Goal: Transaction & Acquisition: Purchase product/service

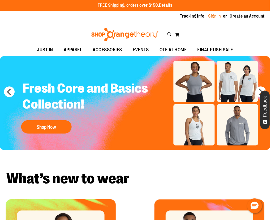
type input "**********"
click at [216, 16] on link "Sign In" at bounding box center [215, 16] width 13 height 6
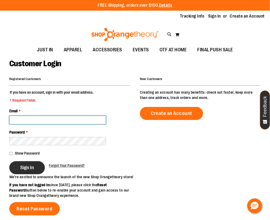
type input "**********"
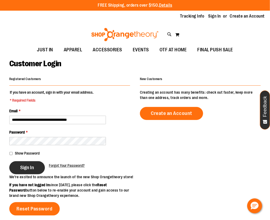
type input "**********"
click at [13, 166] on button "Sign In" at bounding box center [27, 167] width 36 height 13
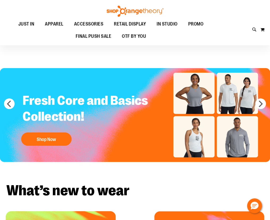
type input "**********"
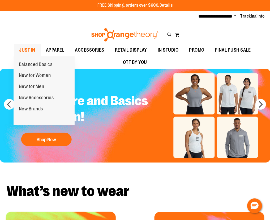
click at [31, 50] on span "JUST IN" at bounding box center [27, 50] width 16 height 12
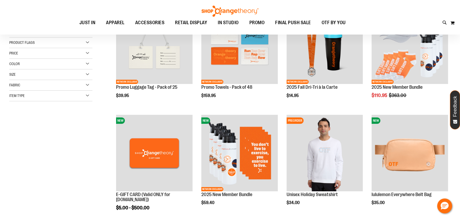
scroll to position [145, 0]
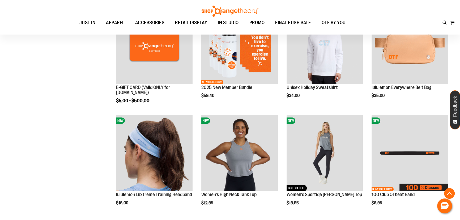
scroll to position [217, 0]
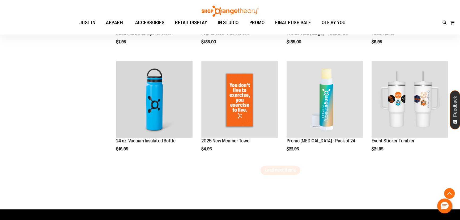
scroll to position [918, 0]
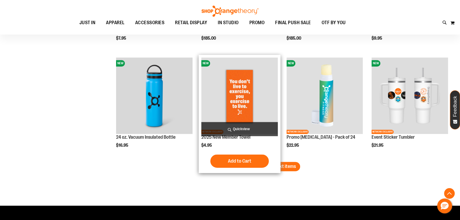
type input "**********"
click at [270, 168] on span "Load next items" at bounding box center [280, 166] width 31 height 5
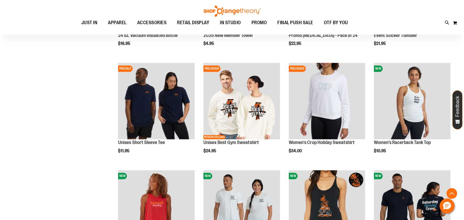
scroll to position [1135, 0]
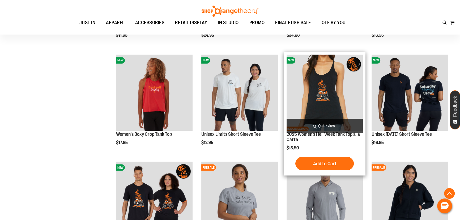
click at [270, 124] on span "Quickview" at bounding box center [325, 126] width 77 height 14
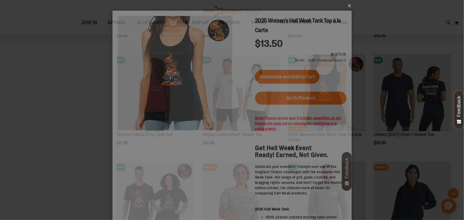
scroll to position [0, 0]
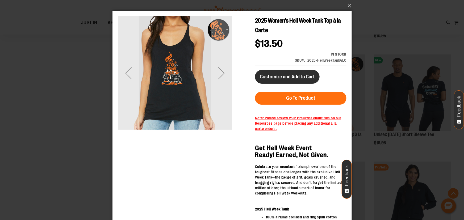
click at [270, 81] on button "Customize and Add to Cart" at bounding box center [287, 77] width 65 height 14
click at [270, 78] on span "Customize and Add to Cart" at bounding box center [286, 77] width 55 height 6
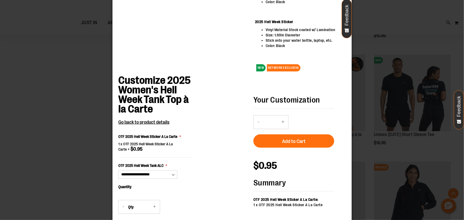
scroll to position [312, 0]
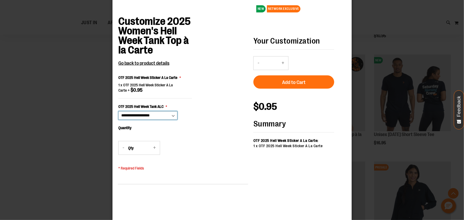
click at [165, 115] on select "**********" at bounding box center [147, 116] width 59 height 9
click at [223, 107] on div "**********" at bounding box center [182, 109] width 130 height 184
click at [131, 118] on select "**********" at bounding box center [147, 116] width 59 height 9
select select "***"
click at [118, 120] on select "**********" at bounding box center [147, 116] width 59 height 9
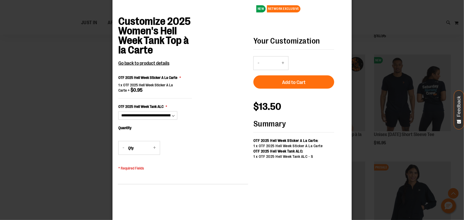
click at [155, 149] on button "+" at bounding box center [154, 148] width 11 height 13
click at [154, 149] on button "+" at bounding box center [154, 148] width 11 height 13
click at [153, 149] on button "+" at bounding box center [154, 148] width 11 height 13
type input "*"
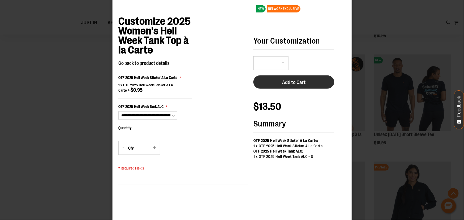
click at [270, 83] on span "Add to Cart" at bounding box center [293, 83] width 23 height 6
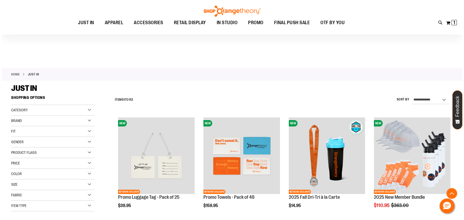
scroll to position [1251, 0]
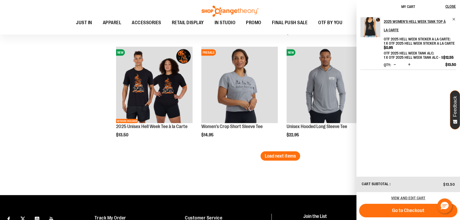
click at [270, 64] on span "Increase product quantity" at bounding box center [409, 64] width 3 height 5
click at [270, 66] on span "Increase product quantity" at bounding box center [409, 64] width 3 height 5
click at [270, 64] on span "Increase product quantity" at bounding box center [409, 64] width 3 height 5
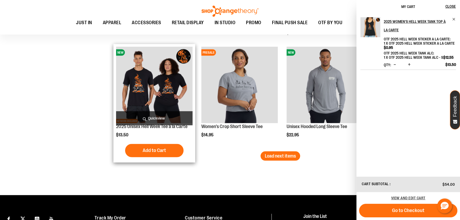
click at [159, 117] on span "Quickview" at bounding box center [154, 118] width 77 height 14
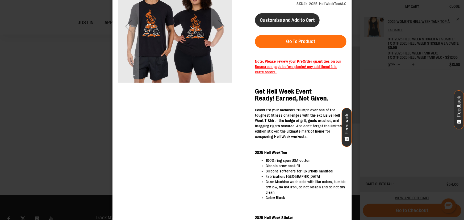
scroll to position [0, 0]
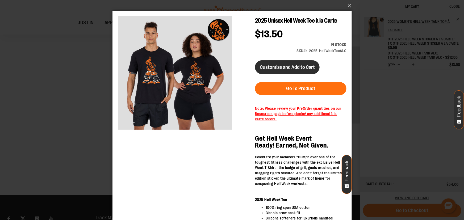
click at [270, 66] on span "Customize and Add to Cart" at bounding box center [286, 67] width 55 height 6
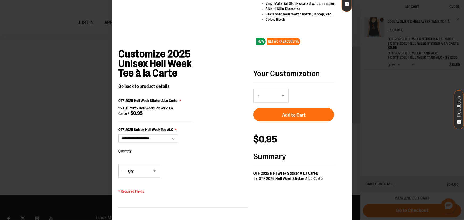
scroll to position [292, 0]
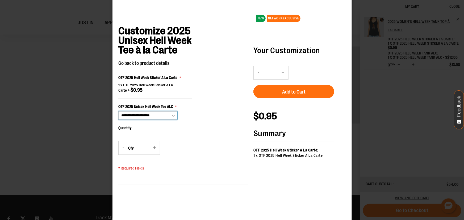
click at [134, 119] on select "**********" at bounding box center [147, 116] width 59 height 9
select select "***"
click at [118, 120] on select "**********" at bounding box center [147, 116] width 59 height 9
type input "*"
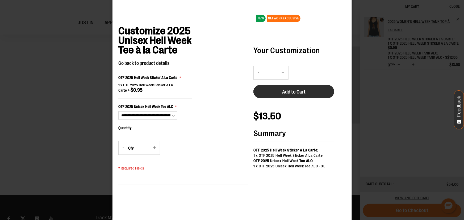
click at [270, 93] on span "Add to Cart" at bounding box center [293, 92] width 23 height 6
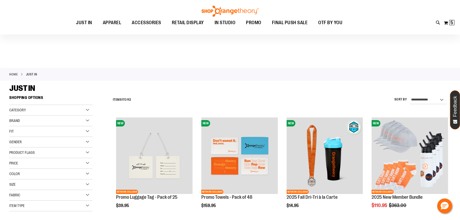
scroll to position [24, 0]
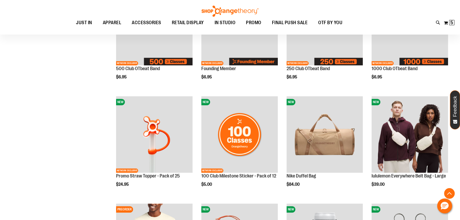
scroll to position [459, 0]
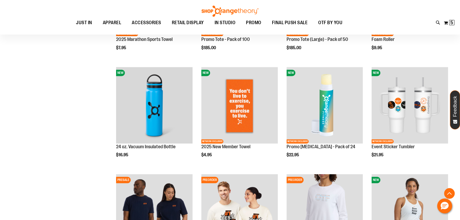
scroll to position [918, 0]
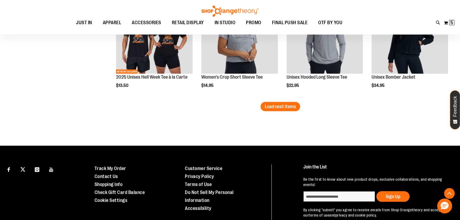
scroll to position [1305, 0]
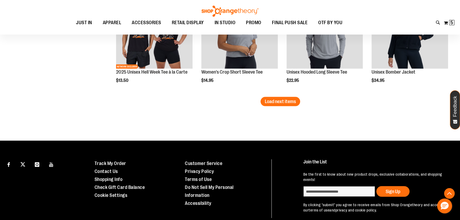
click at [270, 99] on span "Load next items" at bounding box center [280, 101] width 31 height 5
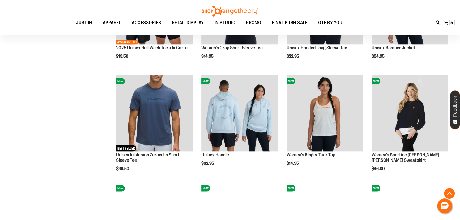
scroll to position [1401, 0]
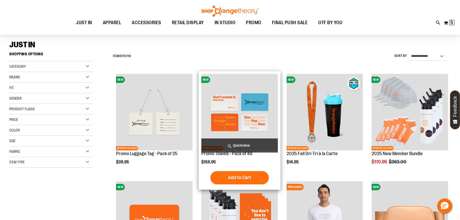
scroll to position [48, 0]
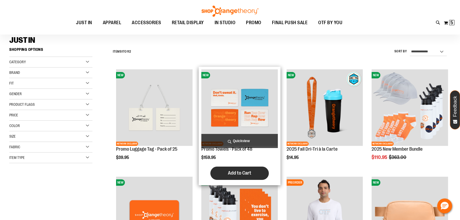
click at [237, 174] on span "Add to Cart" at bounding box center [239, 173] width 23 height 6
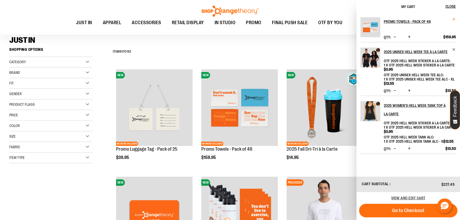
click at [270, 19] on span "Remove item" at bounding box center [454, 19] width 4 height 4
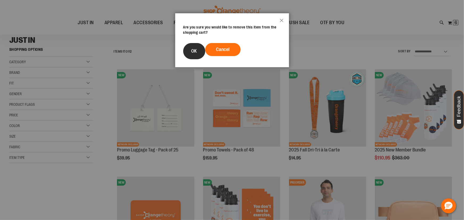
click at [184, 49] on button "OK" at bounding box center [194, 51] width 22 height 16
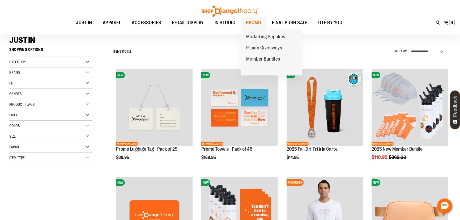
click at [264, 21] on span at bounding box center [265, 21] width 5 height 3
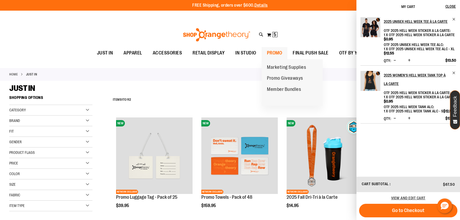
click at [270, 53] on span "PROMO" at bounding box center [274, 53] width 15 height 12
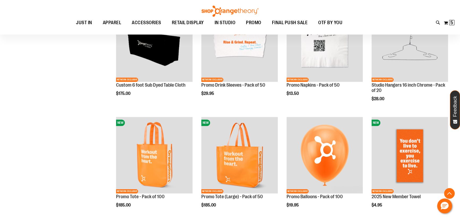
scroll to position [459, 0]
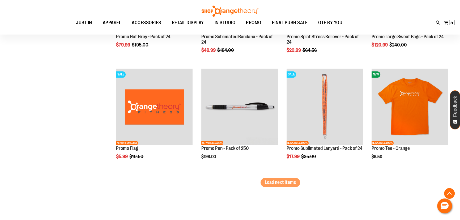
scroll to position [942, 0]
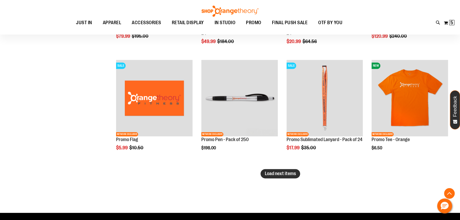
type input "**********"
click at [284, 172] on span "Load next items" at bounding box center [280, 173] width 31 height 5
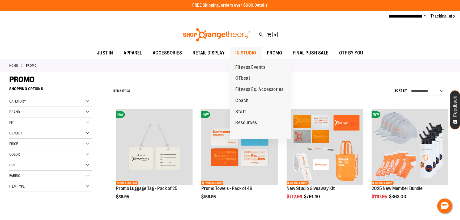
click at [251, 54] on span "IN STUDIO" at bounding box center [245, 53] width 21 height 12
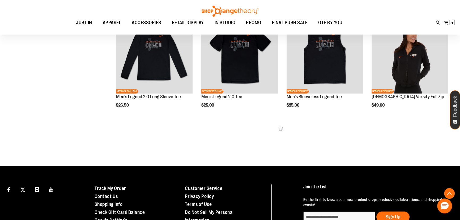
scroll to position [365, 0]
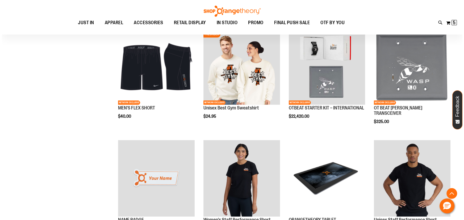
scroll to position [703, 0]
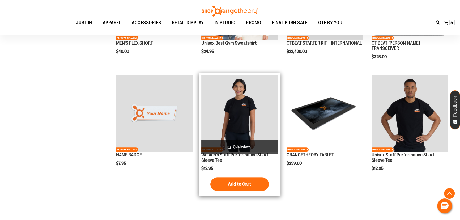
type input "**********"
click at [251, 146] on span "Quickview" at bounding box center [239, 147] width 77 height 14
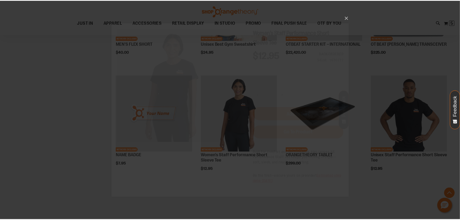
scroll to position [0, 0]
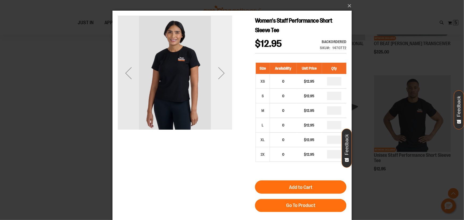
click at [222, 74] on div "Next" at bounding box center [221, 72] width 21 height 21
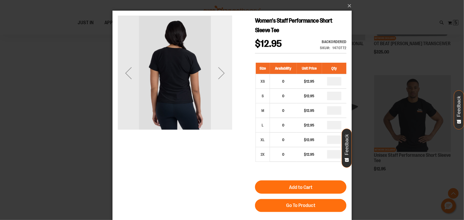
click at [222, 74] on div "Next" at bounding box center [221, 72] width 21 height 21
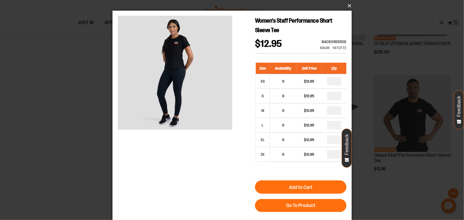
click at [350, 5] on button "×" at bounding box center [233, 6] width 239 height 12
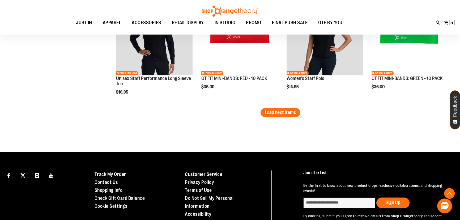
scroll to position [1017, 0]
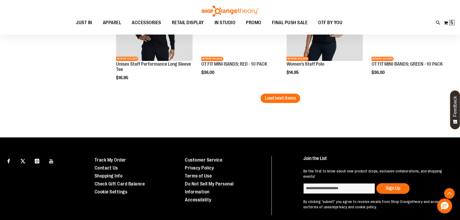
click at [284, 99] on span "Load next items" at bounding box center [280, 97] width 31 height 5
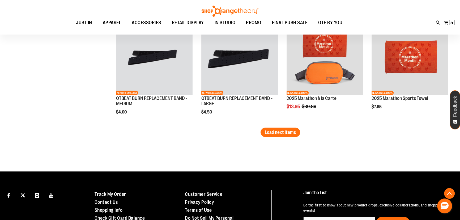
scroll to position [1332, 0]
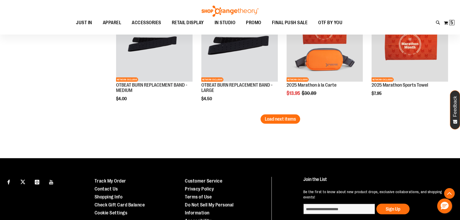
click at [293, 123] on button "Load next items" at bounding box center [281, 119] width 40 height 9
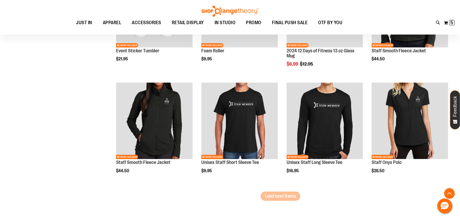
scroll to position [1597, 0]
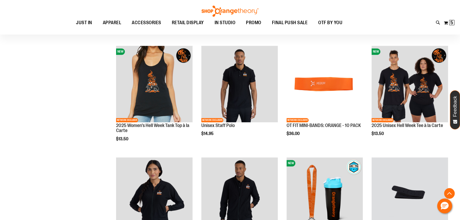
scroll to position [1042, 0]
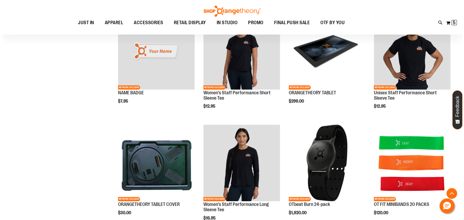
scroll to position [703, 0]
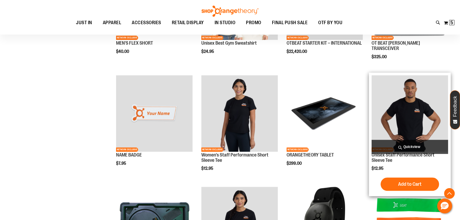
click at [419, 146] on span "Quickview" at bounding box center [410, 147] width 77 height 14
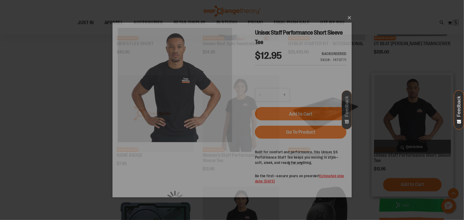
scroll to position [0, 0]
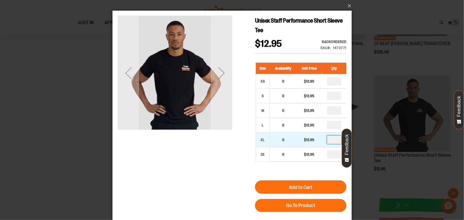
click at [332, 139] on input "number" at bounding box center [334, 139] width 14 height 9
type input "*"
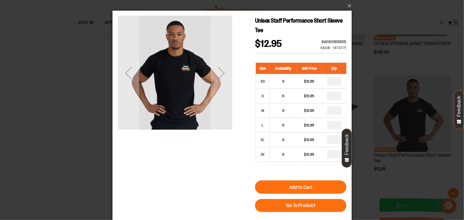
click at [280, 184] on button "Add to Cart" at bounding box center [300, 186] width 91 height 13
click at [350, 2] on button "×" at bounding box center [233, 6] width 239 height 12
click at [351, 6] on button "×" at bounding box center [233, 6] width 239 height 12
click at [348, 7] on button "×" at bounding box center [233, 6] width 239 height 12
click at [346, 6] on button "×" at bounding box center [233, 6] width 239 height 12
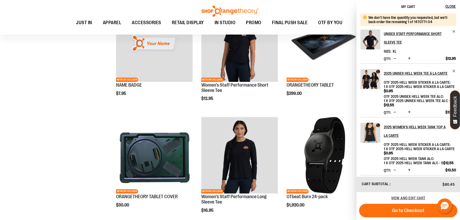
click at [87, 172] on div "**********" at bounding box center [230, 180] width 442 height 1739
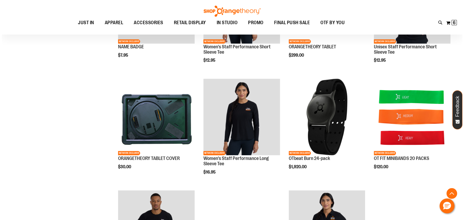
scroll to position [894, 0]
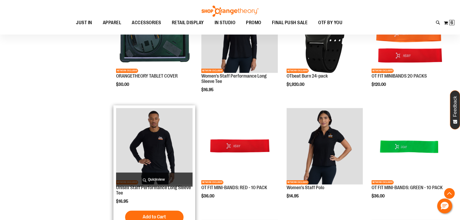
click at [153, 181] on span "Quickview" at bounding box center [154, 179] width 77 height 14
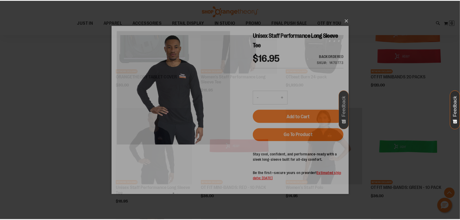
scroll to position [0, 0]
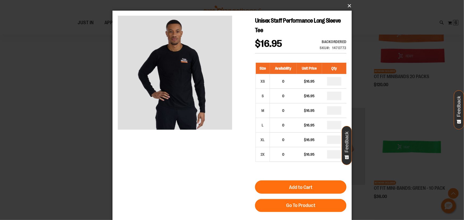
click at [349, 3] on button "×" at bounding box center [233, 6] width 239 height 12
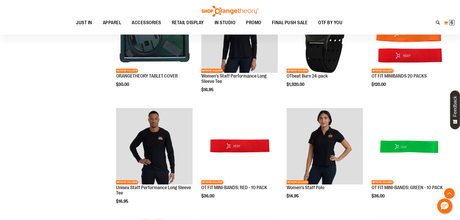
click at [453, 23] on span "6 6 items" at bounding box center [451, 22] width 5 height 5
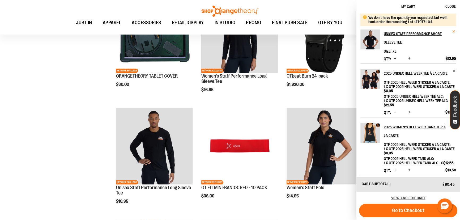
click at [453, 31] on span "Remove item" at bounding box center [454, 32] width 4 height 4
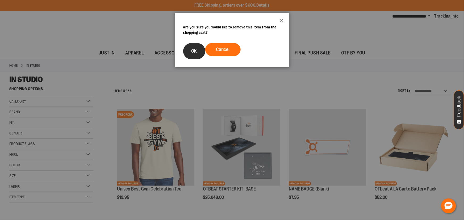
click at [200, 53] on button "OK" at bounding box center [194, 51] width 22 height 16
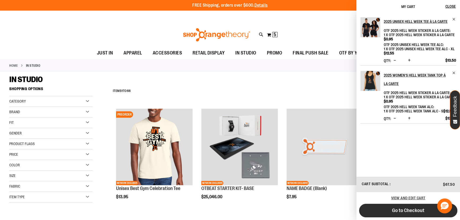
click at [413, 210] on span "Go to Checkout" at bounding box center [408, 211] width 32 height 6
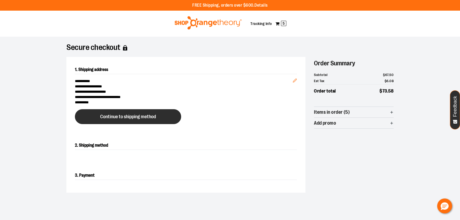
click at [146, 117] on span "Continue to shipping method" at bounding box center [128, 116] width 56 height 5
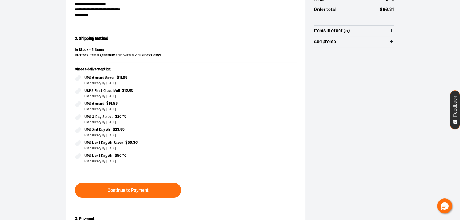
scroll to position [90, 0]
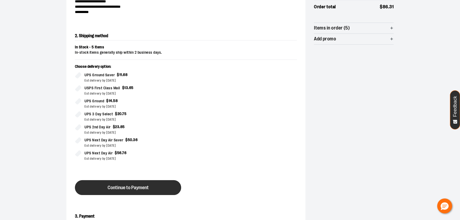
click at [133, 187] on span "Continue to Payment" at bounding box center [128, 187] width 41 height 5
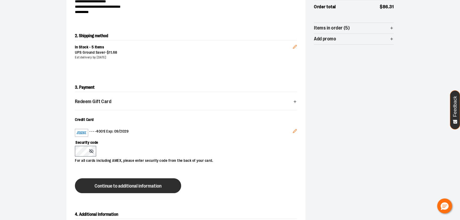
click at [138, 186] on span "Continue to additional information" at bounding box center [128, 186] width 67 height 5
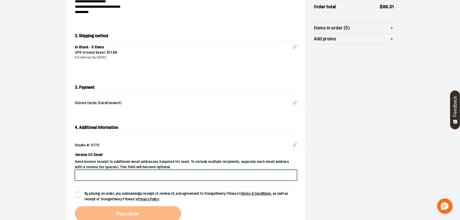
click at [128, 172] on input "Invoice CC Email" at bounding box center [186, 175] width 222 height 11
type input "**********"
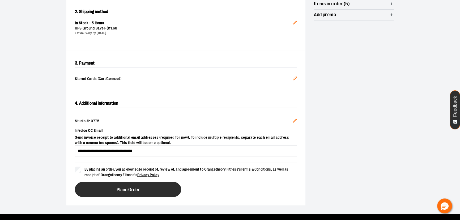
click at [123, 187] on span "Place Order" at bounding box center [128, 189] width 23 height 5
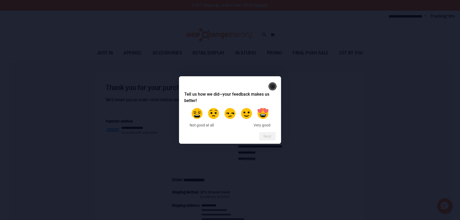
type input "**********"
click at [272, 85] on rect "Close" at bounding box center [273, 86] width 6 height 6
